Goal: Information Seeking & Learning: Learn about a topic

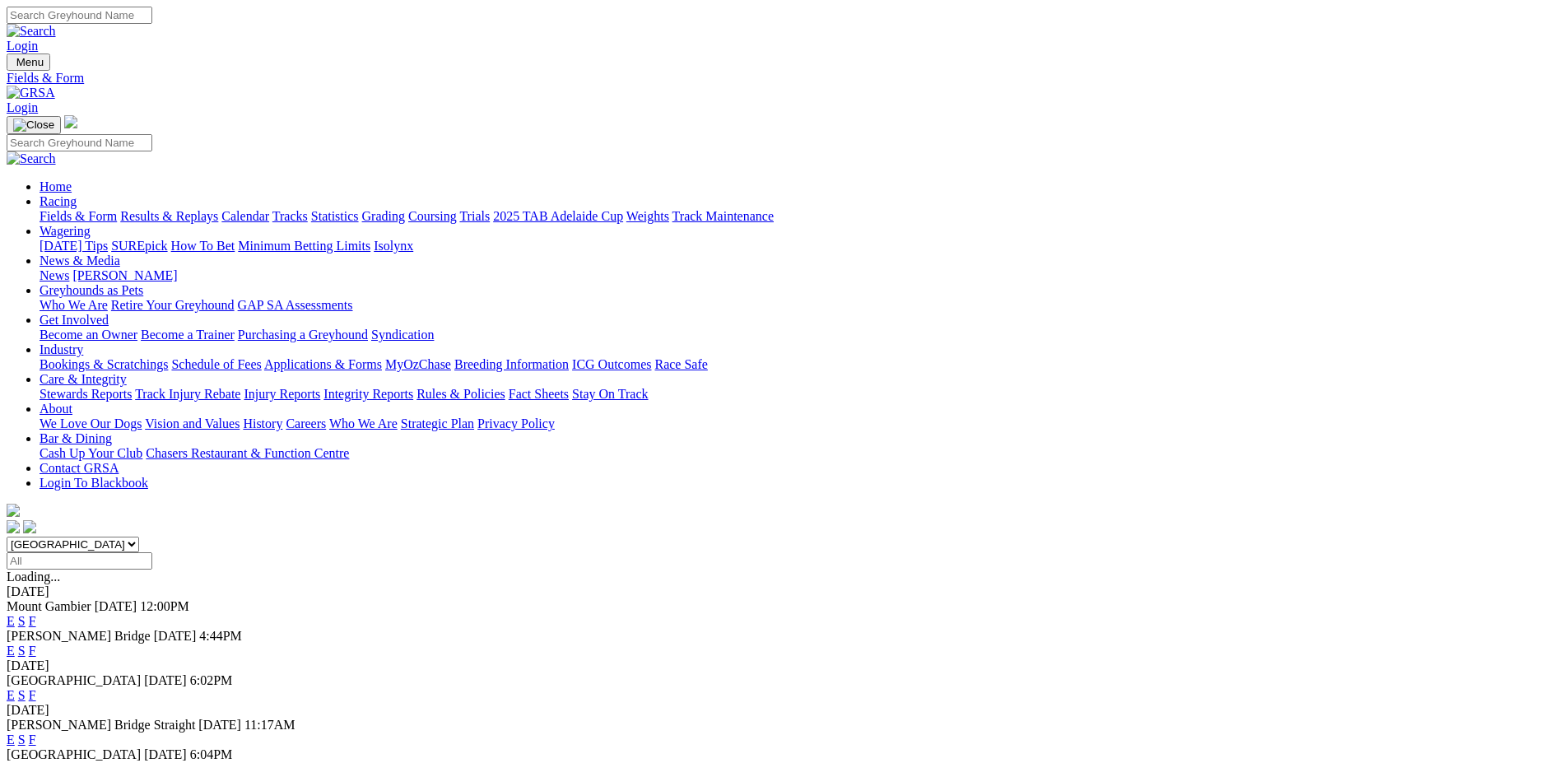
click at [36, 644] on link "F" at bounding box center [33, 651] width 7 height 14
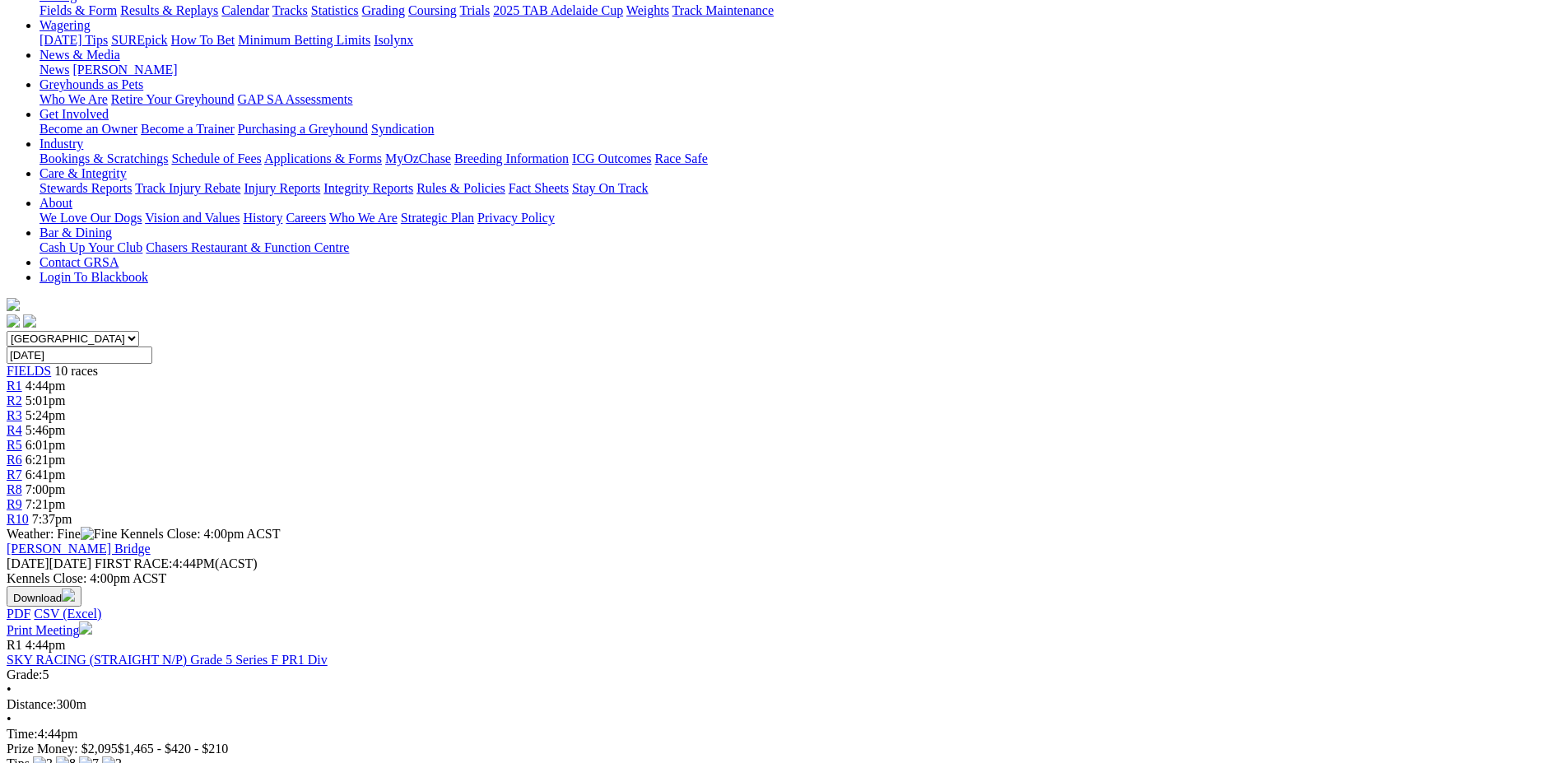
scroll to position [247, 0]
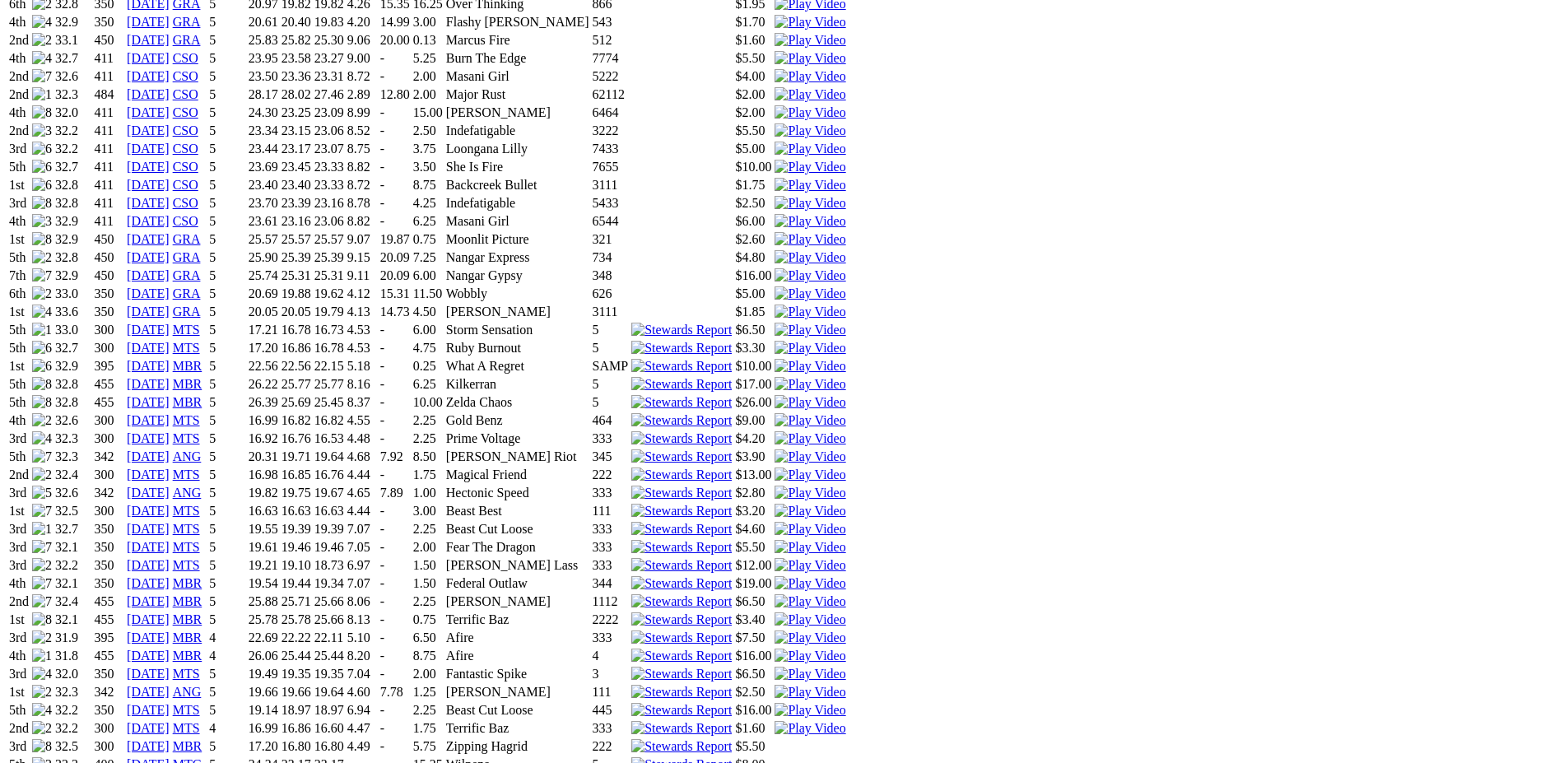
scroll to position [1318, 0]
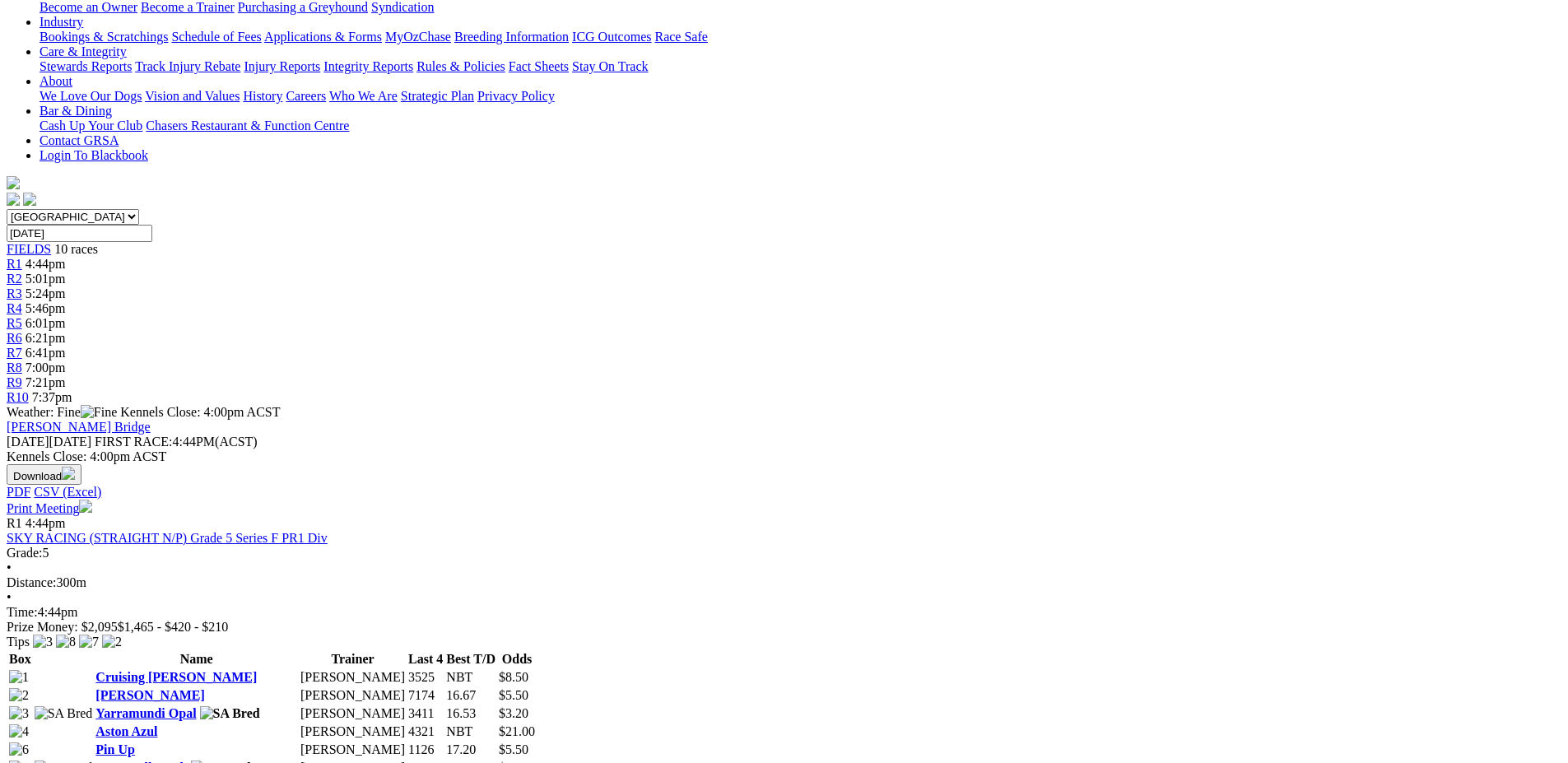
scroll to position [329, 0]
